Goal: Navigation & Orientation: Go to known website

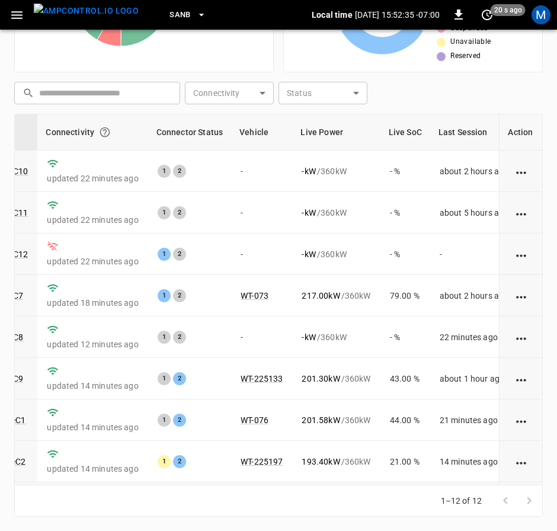
scroll to position [178, 146]
